Goal: Task Accomplishment & Management: Manage account settings

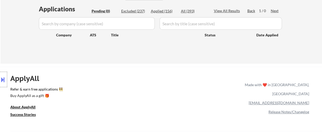
scroll to position [103, 0]
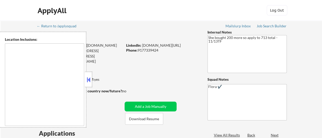
type textarea "remote"
select select ""pending""
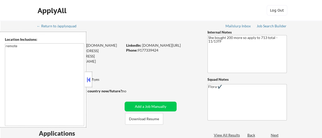
select select ""pending""
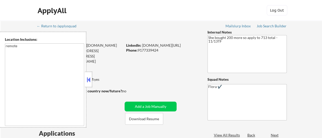
select select ""pending""
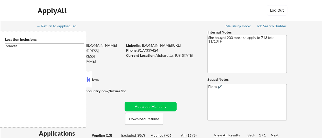
click at [89, 80] on button at bounding box center [89, 80] width 6 height 8
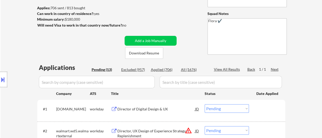
scroll to position [77, 0]
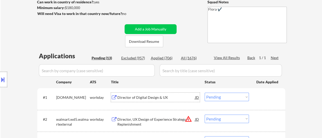
click at [149, 97] on div "Director of Digital Design & UX" at bounding box center [157, 97] width 78 height 5
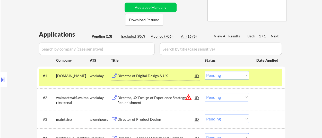
scroll to position [129, 0]
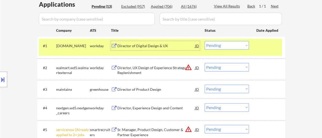
click at [151, 68] on div "Director, UX Design of Experience Strategy – Replenishment" at bounding box center [157, 70] width 78 height 10
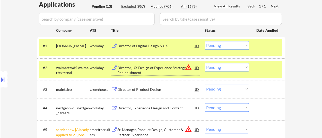
click at [228, 68] on select "Choose an option... Pending Applied Excluded (Questions) Excluded (Expired) Exc…" at bounding box center [227, 67] width 44 height 9
click at [205, 63] on select "Choose an option... Pending Applied Excluded (Questions) Excluded (Expired) Exc…" at bounding box center [227, 67] width 44 height 9
select select ""pending""
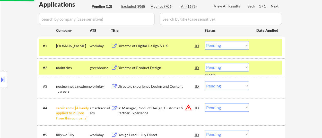
click at [266, 68] on div at bounding box center [268, 67] width 23 height 9
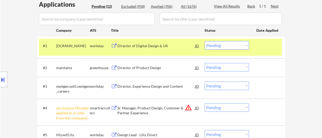
click at [149, 65] on div "Director of Product Design" at bounding box center [157, 67] width 78 height 5
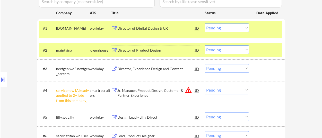
scroll to position [155, 0]
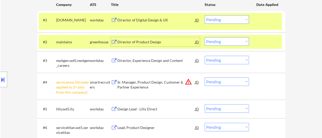
click at [137, 62] on div "Director, Experience Design and Content" at bounding box center [157, 60] width 78 height 5
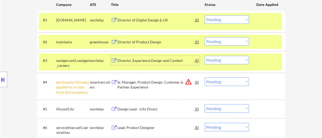
click at [221, 81] on select "Choose an option... Pending Applied Excluded (Questions) Excluded (Expired) Exc…" at bounding box center [227, 81] width 44 height 9
click at [205, 77] on select "Choose an option... Pending Applied Excluded (Questions) Excluded (Expired) Exc…" at bounding box center [227, 81] width 44 height 9
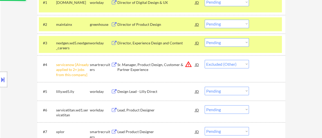
scroll to position [180, 0]
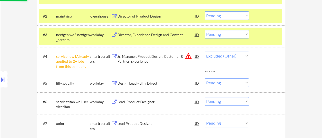
select select ""pending""
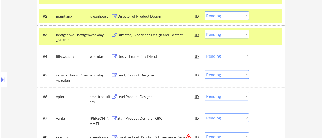
click at [141, 56] on div "Design Lead - Lilly Direct" at bounding box center [157, 56] width 78 height 5
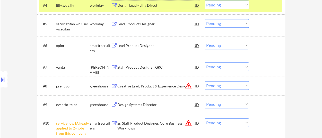
scroll to position [232, 0]
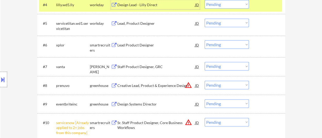
click at [143, 26] on div "Lead, Product Designer" at bounding box center [157, 23] width 78 height 5
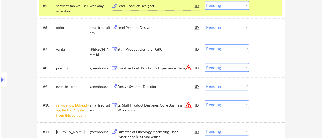
scroll to position [258, 0]
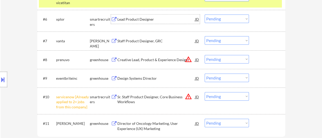
click at [126, 18] on div "Lead Product Designer" at bounding box center [157, 19] width 78 height 5
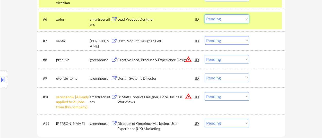
click at [225, 19] on select "Choose an option... Pending Applied Excluded (Questions) Excluded (Expired) Exc…" at bounding box center [227, 18] width 44 height 9
click at [205, 14] on select "Choose an option... Pending Applied Excluded (Questions) Excluded (Expired) Exc…" at bounding box center [227, 18] width 44 height 9
click at [147, 43] on div "Staff Product Designer, GRC" at bounding box center [157, 40] width 78 height 5
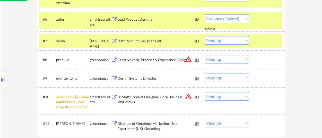
select select ""pending""
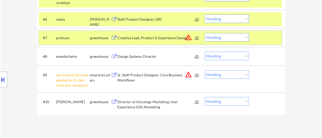
drag, startPoint x: 266, startPoint y: 34, endPoint x: 261, endPoint y: 34, distance: 4.9
click at [266, 34] on div at bounding box center [268, 37] width 23 height 9
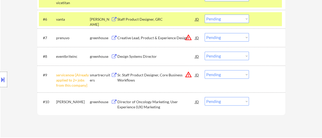
click at [145, 40] on div "Creative Lead, Product & Experience Design" at bounding box center [157, 37] width 78 height 5
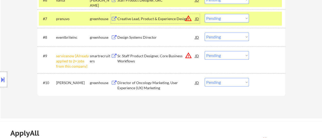
scroll to position [284, 0]
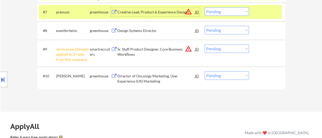
click at [150, 30] on div "Design Systems Director" at bounding box center [157, 30] width 78 height 5
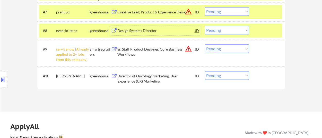
click at [230, 48] on select "Choose an option... Pending Applied Excluded (Questions) Excluded (Expired) Exc…" at bounding box center [227, 48] width 44 height 9
click at [205, 44] on select "Choose an option... Pending Applied Excluded (Questions) Excluded (Expired) Exc…" at bounding box center [227, 48] width 44 height 9
select select ""pending""
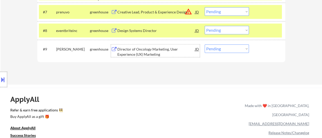
click at [156, 48] on div "Director of Oncology Marketing, User Experience (UX) Marketing" at bounding box center [157, 52] width 78 height 10
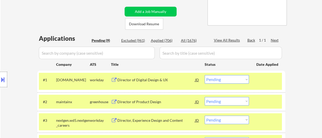
scroll to position [103, 0]
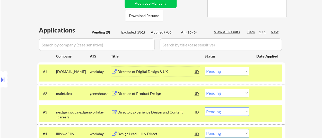
click at [157, 71] on div "Director of Digital Design & UX" at bounding box center [157, 71] width 78 height 5
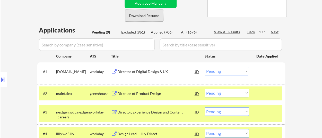
click at [147, 16] on button "Download Resume" at bounding box center [144, 16] width 38 height 12
click at [231, 68] on select "Choose an option... Pending Applied Excluded (Questions) Excluded (Expired) Exc…" at bounding box center [227, 71] width 44 height 9
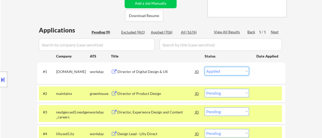
click at [205, 67] on select "Choose an option... Pending Applied Excluded (Questions) Excluded (Expired) Exc…" at bounding box center [227, 71] width 44 height 9
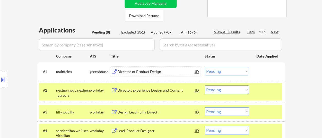
click at [122, 73] on div "Director of Product Design" at bounding box center [157, 71] width 78 height 5
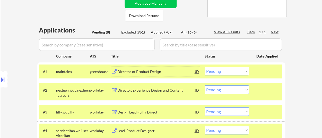
click at [236, 72] on select "Choose an option... Pending Applied Excluded (Questions) Excluded (Expired) Exc…" at bounding box center [227, 71] width 44 height 9
click at [205, 67] on select "Choose an option... Pending Applied Excluded (Questions) Excluded (Expired) Exc…" at bounding box center [227, 71] width 44 height 9
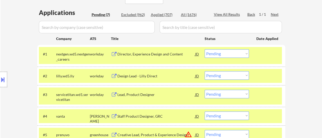
scroll to position [129, 0]
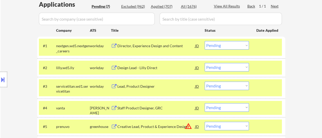
click at [163, 46] on div "Director, Experience Design and Content" at bounding box center [157, 45] width 78 height 5
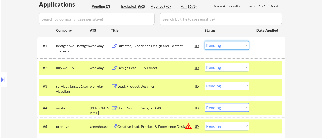
click at [231, 41] on select "Choose an option... Pending Applied Excluded (Questions) Excluded (Expired) Exc…" at bounding box center [227, 45] width 44 height 9
click at [205, 41] on select "Choose an option... Pending Applied Excluded (Questions) Excluded (Expired) Exc…" at bounding box center [227, 45] width 44 height 9
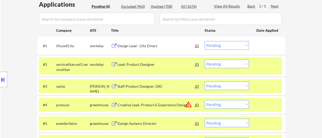
click at [138, 44] on div "Design Lead - Lilly Direct" at bounding box center [157, 45] width 78 height 5
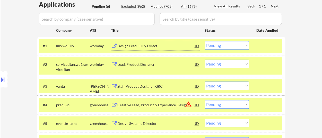
click at [231, 45] on select "Choose an option... Pending Applied Excluded (Questions) Excluded (Expired) Exc…" at bounding box center [227, 45] width 44 height 9
click at [205, 41] on select "Choose an option... Pending Applied Excluded (Questions) Excluded (Expired) Exc…" at bounding box center [227, 45] width 44 height 9
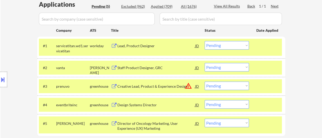
click at [143, 43] on div "Lead, Product Designer" at bounding box center [157, 45] width 78 height 9
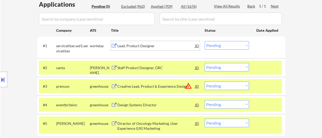
click at [223, 44] on select "Choose an option... Pending Applied Excluded (Questions) Excluded (Expired) Exc…" at bounding box center [227, 45] width 44 height 9
click at [205, 41] on select "Choose an option... Pending Applied Excluded (Questions) Excluded (Expired) Exc…" at bounding box center [227, 45] width 44 height 9
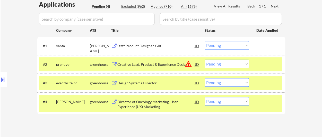
click at [154, 45] on div "Staff Product Designer, GRC" at bounding box center [157, 45] width 78 height 5
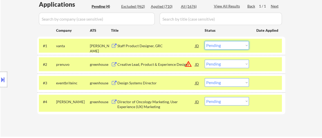
click at [244, 48] on select "Choose an option... Pending Applied Excluded (Questions) Excluded (Expired) Exc…" at bounding box center [227, 45] width 44 height 9
click at [205, 41] on select "Choose an option... Pending Applied Excluded (Questions) Excluded (Expired) Exc…" at bounding box center [227, 45] width 44 height 9
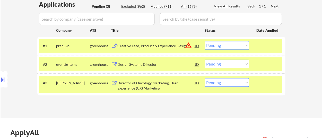
click at [226, 46] on select "Choose an option... Pending Applied Excluded (Questions) Excluded (Expired) Exc…" at bounding box center [227, 45] width 44 height 9
click at [205, 41] on select "Choose an option... Pending Applied Excluded (Questions) Excluded (Expired) Exc…" at bounding box center [227, 45] width 44 height 9
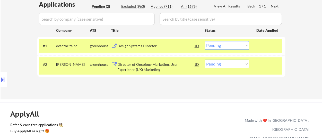
click at [230, 45] on select "Choose an option... Pending Applied Excluded (Questions) Excluded (Expired) Exc…" at bounding box center [227, 45] width 44 height 9
click at [205, 41] on select "Choose an option... Pending Applied Excluded (Questions) Excluded (Expired) Exc…" at bounding box center [227, 45] width 44 height 9
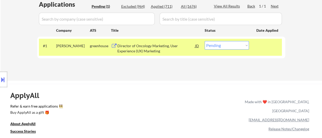
click at [235, 46] on select "Choose an option... Pending Applied Excluded (Questions) Excluded (Expired) Exc…" at bounding box center [227, 45] width 44 height 9
select select ""excluded__bad_match_""
click at [205, 41] on select "Choose an option... Pending Applied Excluded (Questions) Excluded (Expired) Exc…" at bounding box center [227, 45] width 44 height 9
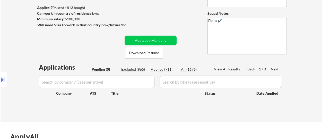
scroll to position [52, 0]
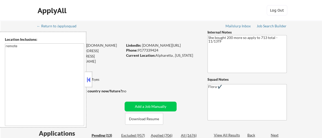
select select ""pending""
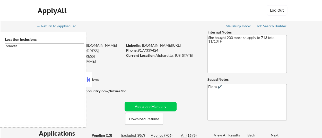
select select ""pending""
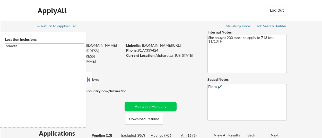
select select ""pending""
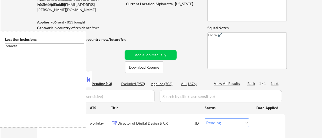
click at [90, 79] on button at bounding box center [89, 80] width 6 height 8
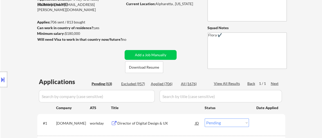
click at [164, 84] on div "Applied (706)" at bounding box center [164, 83] width 26 height 5
select select ""applied""
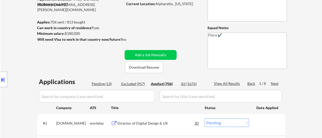
select select ""applied""
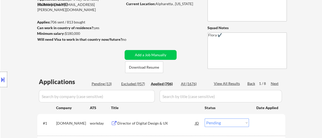
select select ""applied""
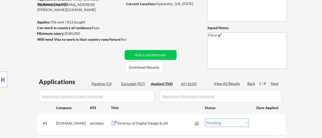
select select ""applied""
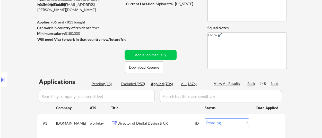
select select ""applied""
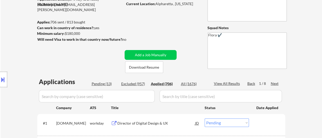
select select ""applied""
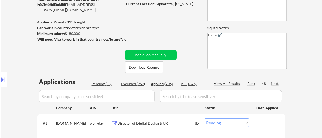
select select ""applied""
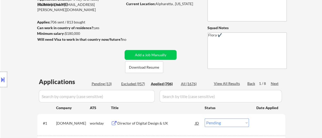
select select ""applied""
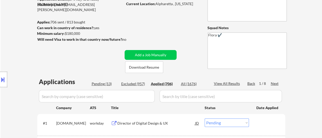
select select ""applied""
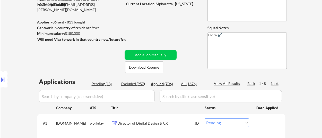
select select ""applied""
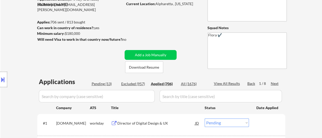
select select ""applied""
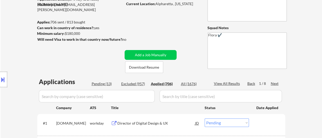
select select ""applied""
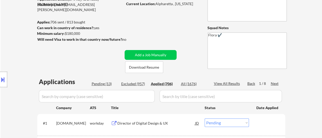
select select ""applied""
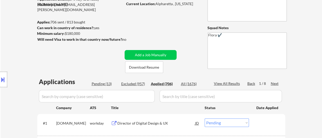
select select ""applied""
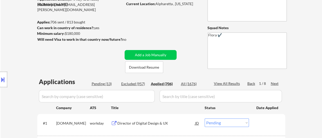
select select ""applied""
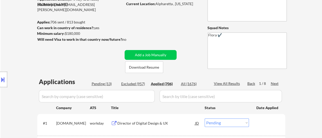
select select ""applied""
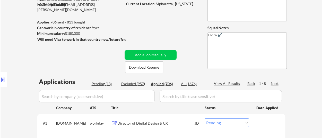
select select ""applied""
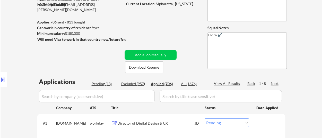
select select ""applied""
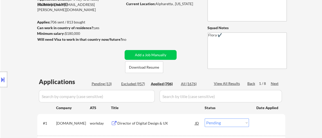
select select ""applied""
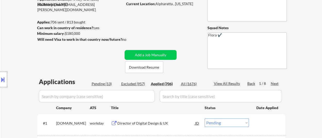
select select ""applied""
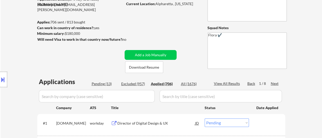
select select ""applied""
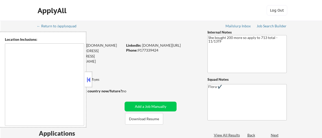
scroll to position [52, 0]
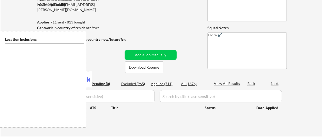
type textarea "remote"
click at [161, 83] on div "Applied (711)" at bounding box center [164, 83] width 26 height 5
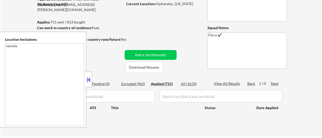
click at [90, 79] on button at bounding box center [89, 80] width 6 height 8
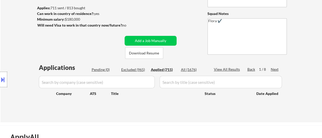
scroll to position [103, 0]
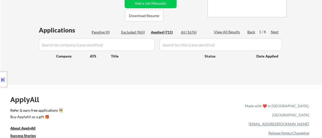
select select ""applied""
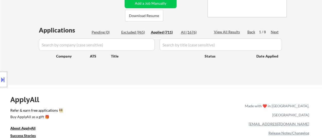
select select ""applied""
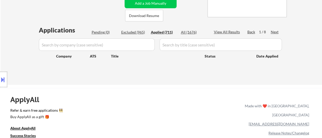
select select ""applied""
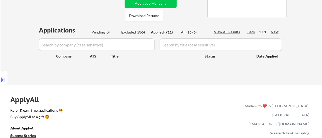
select select ""applied""
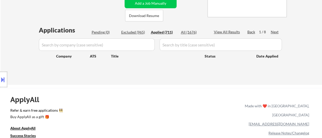
select select ""applied""
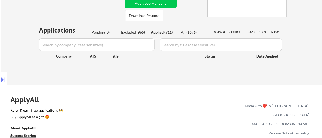
select select ""applied""
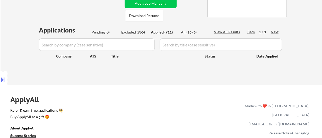
select select ""applied""
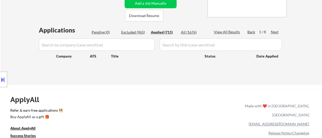
select select ""applied""
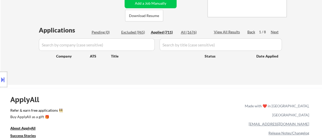
select select ""applied""
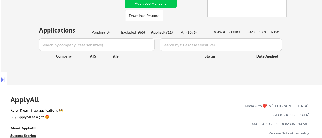
select select ""applied""
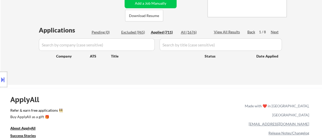
select select ""applied""
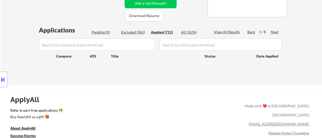
select select ""applied""
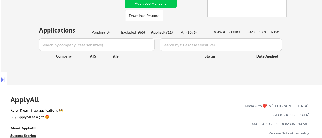
select select ""applied""
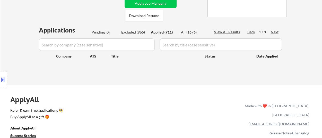
select select ""applied""
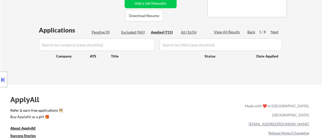
select select ""applied""
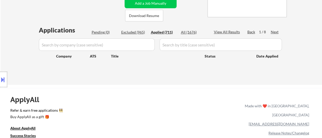
select select ""applied""
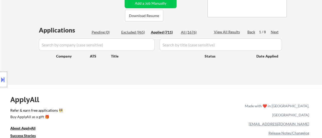
select select ""applied""
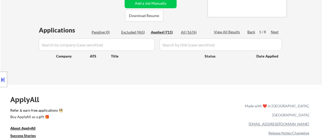
select select ""applied""
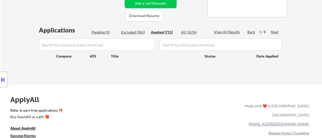
select select ""applied""
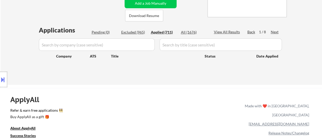
select select ""applied""
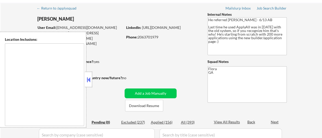
scroll to position [26, 0]
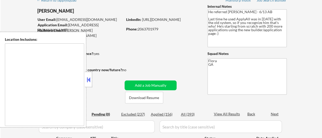
type textarea "[GEOGRAPHIC_DATA], [GEOGRAPHIC_DATA] [GEOGRAPHIC_DATA], [GEOGRAPHIC_DATA] [GEOG…"
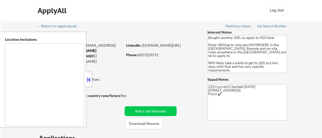
select select ""pending""
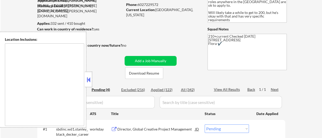
scroll to position [52, 0]
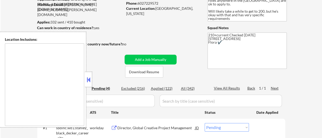
click at [88, 81] on button at bounding box center [89, 80] width 6 height 8
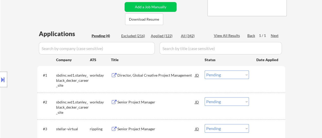
scroll to position [77, 0]
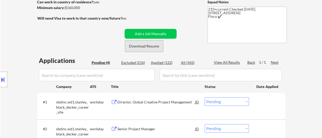
click at [150, 46] on button "Download Resume" at bounding box center [144, 46] width 38 height 12
click at [174, 102] on div "Director, Global Creative Project Management" at bounding box center [157, 101] width 78 height 5
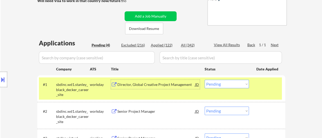
scroll to position [103, 0]
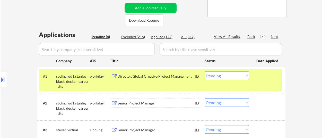
click at [140, 104] on div "Senior Project Manager" at bounding box center [157, 103] width 78 height 5
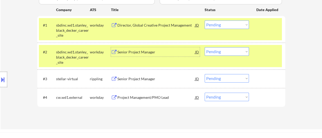
scroll to position [155, 0]
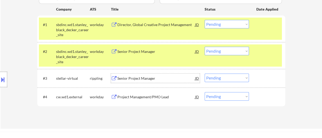
click at [138, 76] on div "Senior Project Manager" at bounding box center [157, 78] width 78 height 5
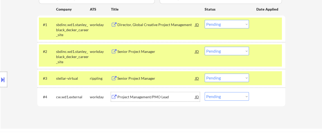
click at [141, 100] on div "Project Management/PMO Lead" at bounding box center [157, 96] width 78 height 9
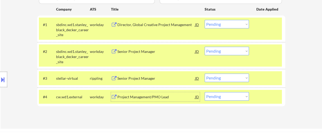
click at [235, 23] on select "Choose an option... Pending Applied Excluded (Questions) Excluded (Expired) Exc…" at bounding box center [227, 24] width 44 height 9
click at [205, 20] on select "Choose an option... Pending Applied Excluded (Questions) Excluded (Expired) Exc…" at bounding box center [227, 24] width 44 height 9
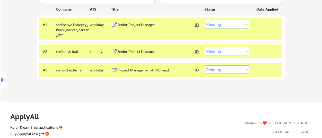
click at [236, 25] on select "Choose an option... Pending Applied Excluded (Questions) Excluded (Expired) Exc…" at bounding box center [227, 24] width 44 height 9
click at [205, 20] on select "Choose an option... Pending Applied Excluded (Questions) Excluded (Expired) Exc…" at bounding box center [227, 24] width 44 height 9
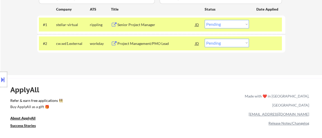
click at [226, 25] on select "Choose an option... Pending Applied Excluded (Questions) Excluded (Expired) Exc…" at bounding box center [227, 24] width 44 height 9
click at [205, 20] on select "Choose an option... Pending Applied Excluded (Questions) Excluded (Expired) Exc…" at bounding box center [227, 24] width 44 height 9
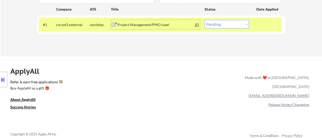
click at [136, 23] on div "Project Management/PMO Lead" at bounding box center [157, 24] width 78 height 5
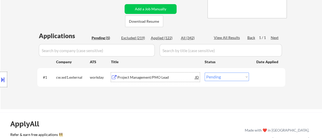
scroll to position [77, 0]
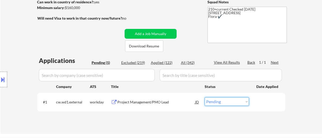
click at [218, 103] on select "Choose an option... Pending Applied Excluded (Questions) Excluded (Expired) Exc…" at bounding box center [227, 101] width 44 height 9
select select ""applied""
click at [205, 97] on select "Choose an option... Pending Applied Excluded (Questions) Excluded (Expired) Exc…" at bounding box center [227, 101] width 44 height 9
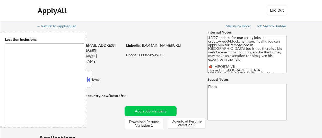
scroll to position [52, 0]
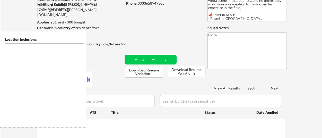
select select ""pending""
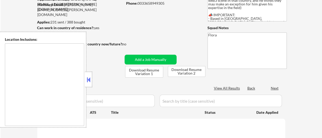
select select ""pending""
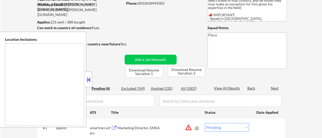
click at [88, 77] on button at bounding box center [89, 80] width 6 height 8
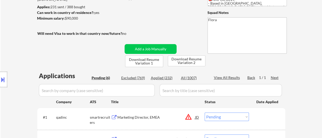
scroll to position [77, 0]
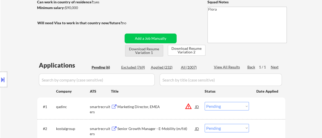
click at [145, 52] on button "Download Resume Variation 1" at bounding box center [144, 51] width 38 height 12
